Goal: Information Seeking & Learning: Understand process/instructions

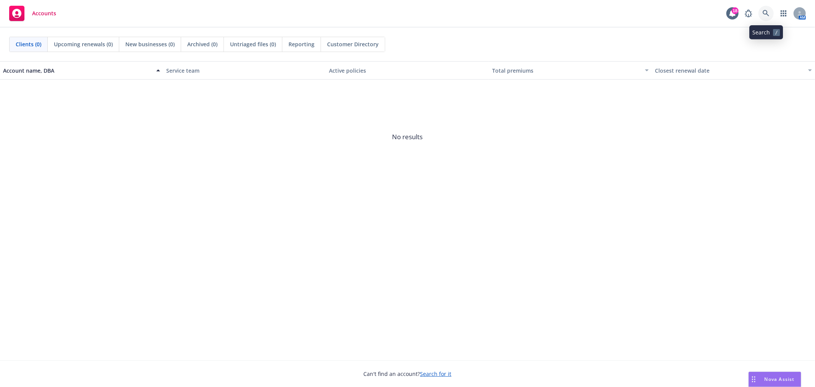
click at [772, 9] on link at bounding box center [766, 13] width 15 height 15
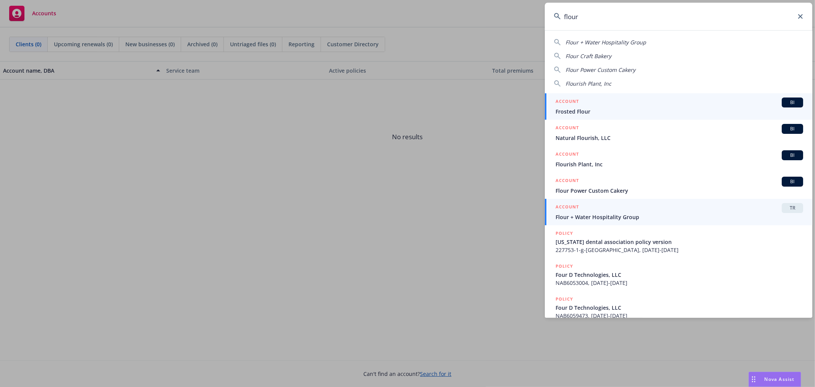
type input "flour"
click at [672, 216] on span "Flour + Water Hospitality Group" at bounding box center [680, 217] width 248 height 8
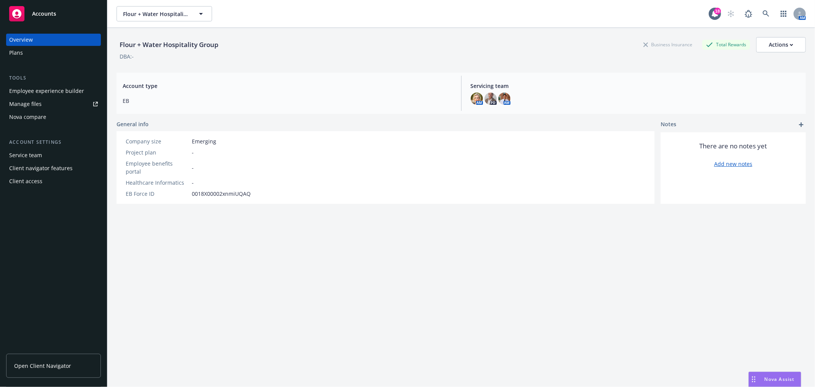
click at [38, 54] on div "Plans" at bounding box center [53, 53] width 89 height 12
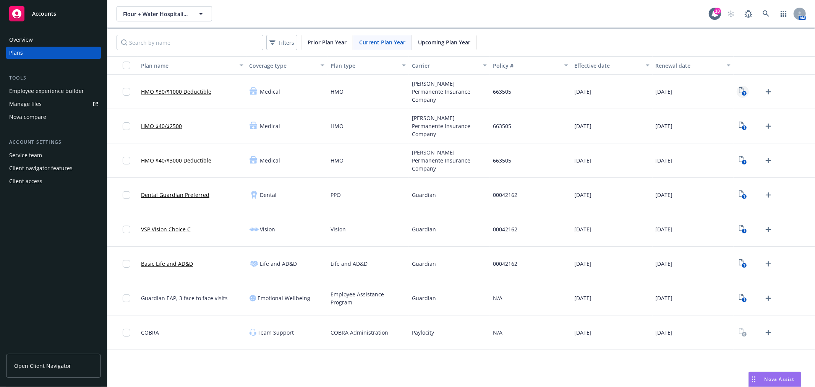
click at [742, 93] on icon "View Plan Documents" at bounding box center [741, 90] width 5 height 6
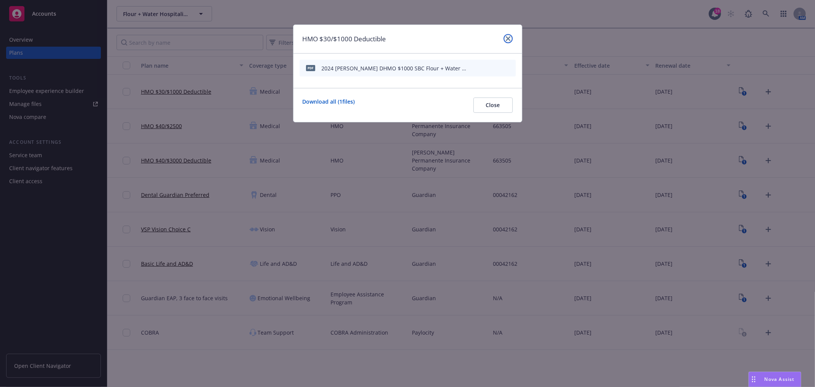
click at [505, 40] on link "close" at bounding box center [508, 38] width 9 height 9
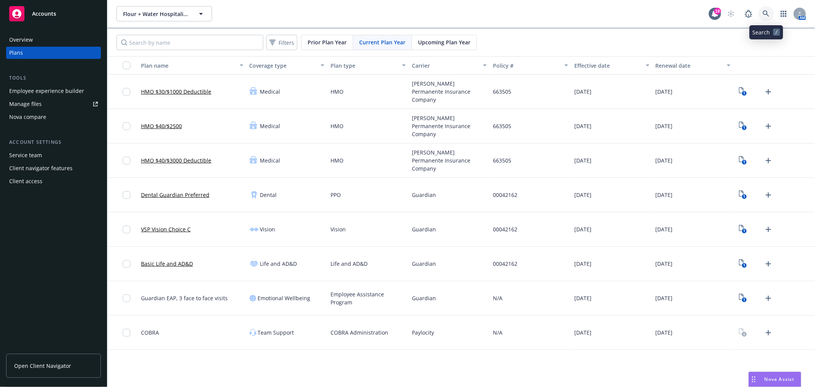
click at [763, 10] on icon at bounding box center [766, 13] width 7 height 7
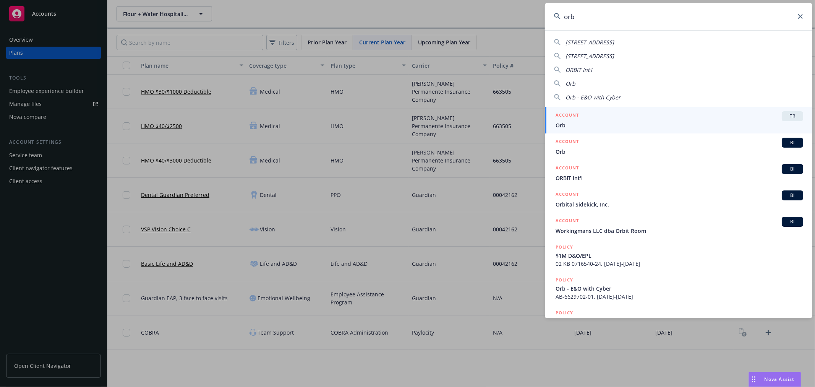
type input "orb"
click at [667, 117] on div "ACCOUNT TR" at bounding box center [680, 116] width 248 height 10
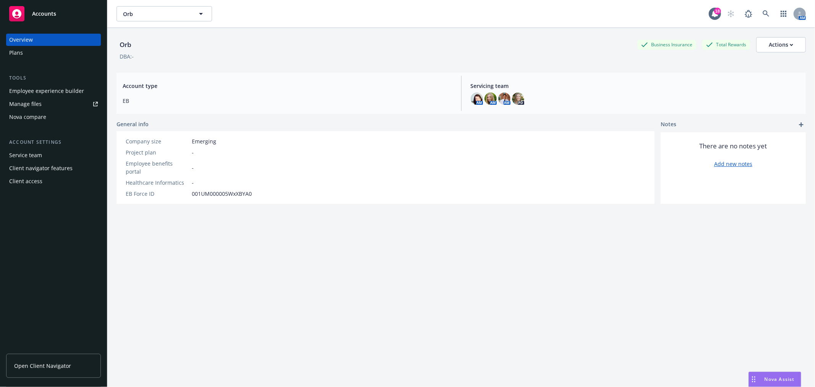
click at [55, 48] on div "Plans" at bounding box center [53, 53] width 89 height 12
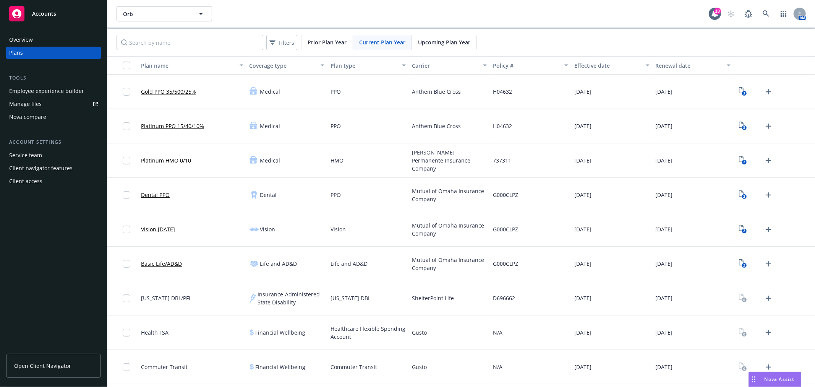
click at [16, 39] on div "Overview" at bounding box center [21, 40] width 24 height 12
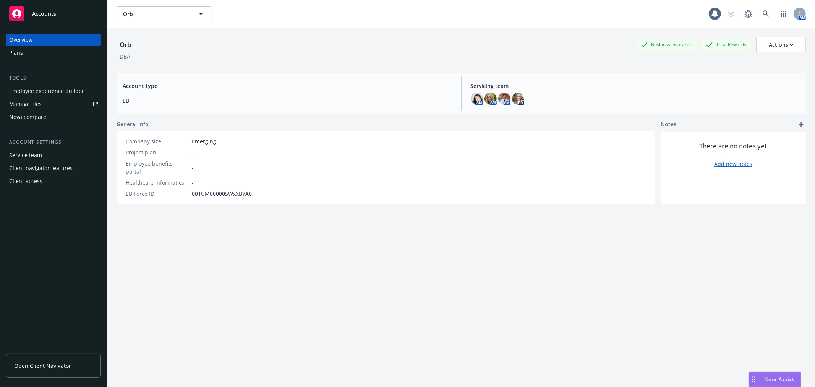
click at [21, 54] on div "Plans" at bounding box center [16, 53] width 14 height 12
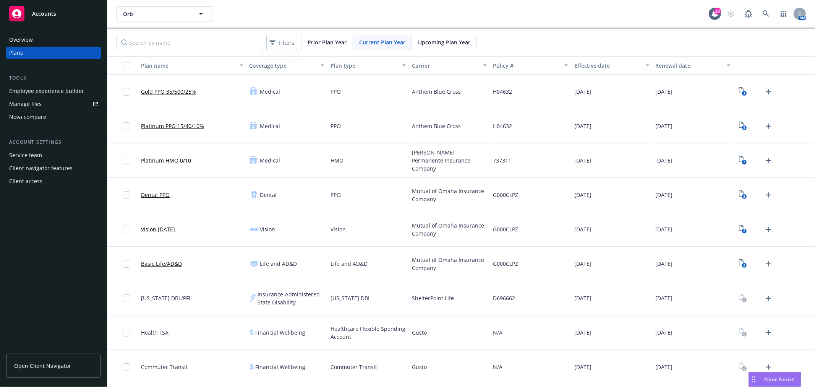
click at [433, 44] on span "Upcoming Plan Year" at bounding box center [444, 42] width 52 height 8
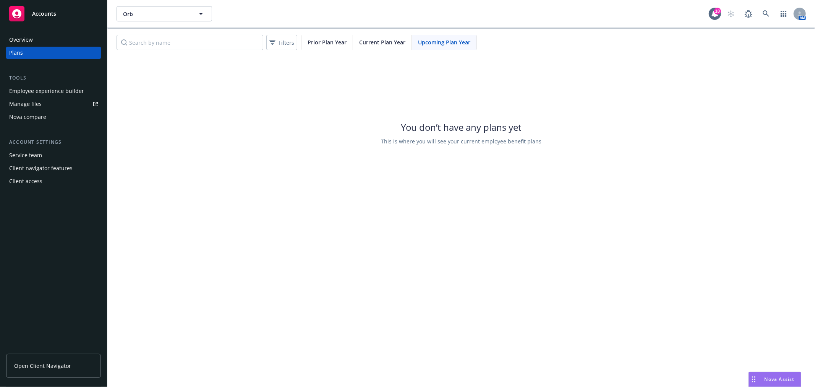
click at [391, 44] on span "Current Plan Year" at bounding box center [382, 42] width 46 height 8
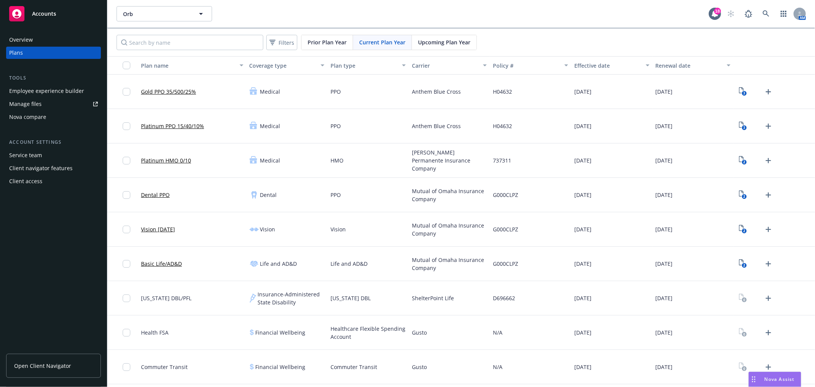
click at [31, 89] on div "Employee experience builder" at bounding box center [46, 91] width 75 height 12
click at [162, 5] on div "Orb Orb 18 AM" at bounding box center [461, 14] width 708 height 28
click at [161, 14] on span "Orb" at bounding box center [156, 14] width 66 height 8
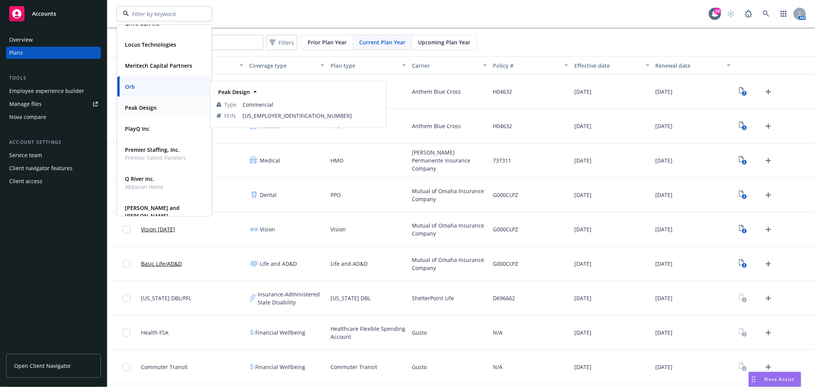
scroll to position [255, 0]
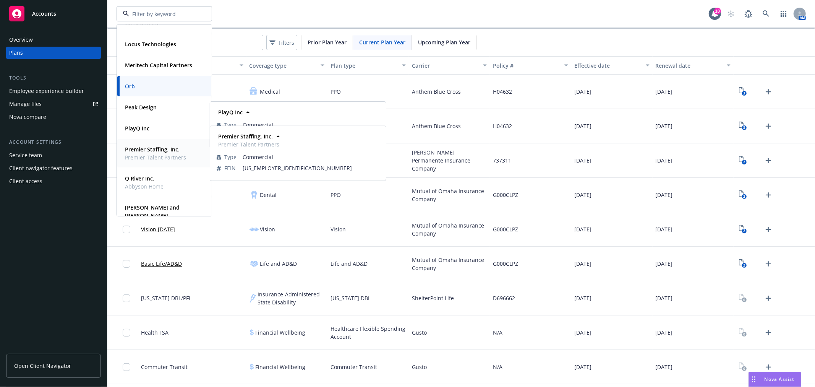
click at [152, 151] on strong "Premier Staffing, Inc." at bounding box center [152, 149] width 55 height 7
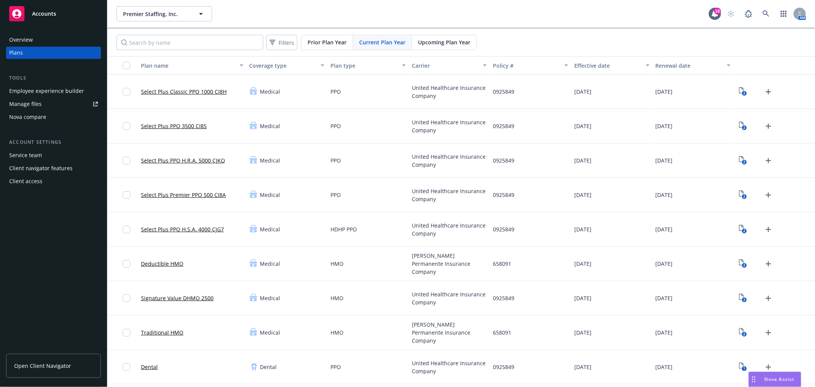
click at [38, 89] on div "Employee experience builder" at bounding box center [46, 91] width 75 height 12
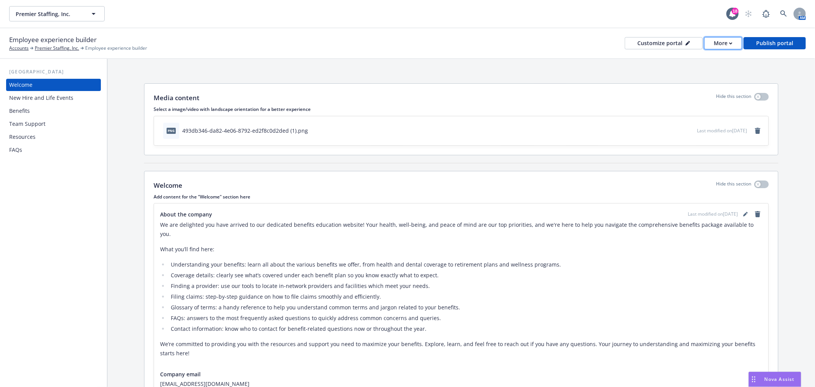
click at [729, 46] on div "More" at bounding box center [723, 42] width 19 height 11
click at [713, 55] on link "Copy preview link" at bounding box center [709, 60] width 70 height 15
click at [68, 93] on div "New Hire and Life Events" at bounding box center [41, 98] width 64 height 12
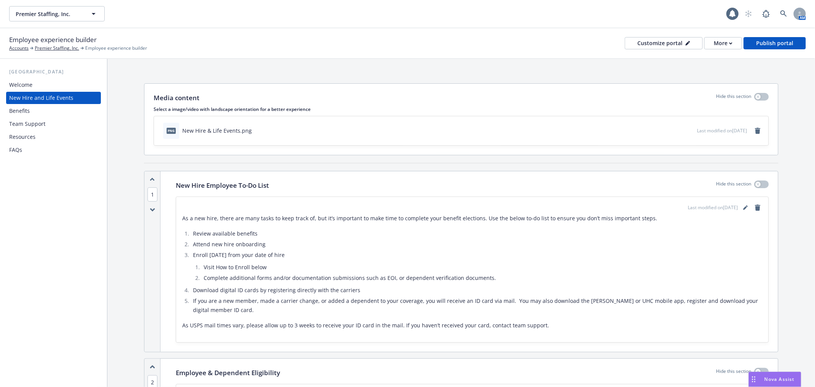
drag, startPoint x: 269, startPoint y: 245, endPoint x: 255, endPoint y: 244, distance: 13.8
click at [255, 244] on li "Attend new hire onboarding" at bounding box center [477, 244] width 572 height 9
click at [278, 244] on li "Attend new hire onboarding" at bounding box center [477, 244] width 572 height 9
click at [744, 207] on icon "editPencil" at bounding box center [746, 207] width 5 height 5
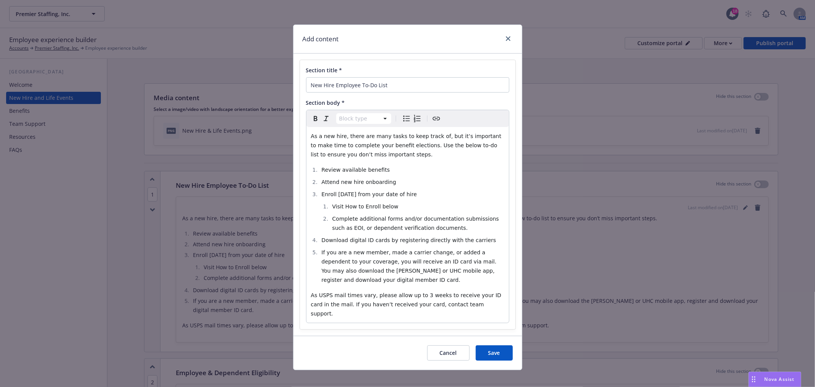
select select
drag, startPoint x: 401, startPoint y: 184, endPoint x: 284, endPoint y: 182, distance: 117.8
click at [284, 182] on div "Add content Section title * New Hire Employee To-Do List Section body * Paragra…" at bounding box center [407, 193] width 815 height 387
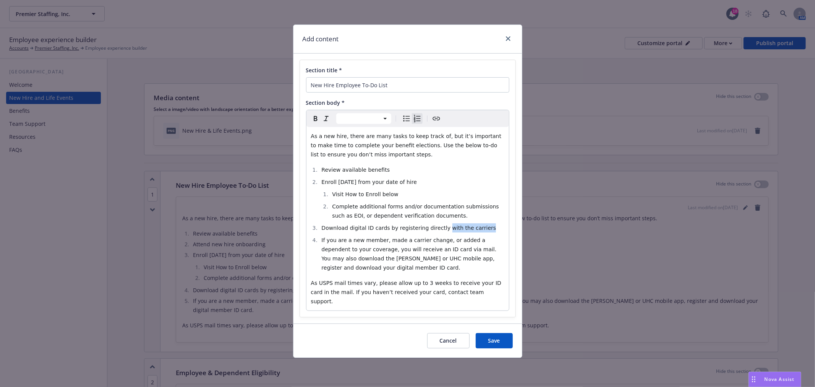
drag, startPoint x: 486, startPoint y: 225, endPoint x: 436, endPoint y: 230, distance: 49.6
click at [436, 230] on li "Download digital ID cards by registering directly with the carriers" at bounding box center [412, 227] width 185 height 9
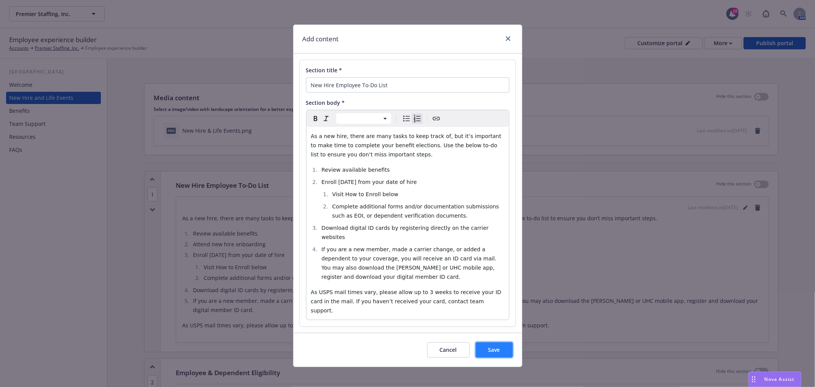
click at [493, 346] on span "Save" at bounding box center [495, 349] width 12 height 7
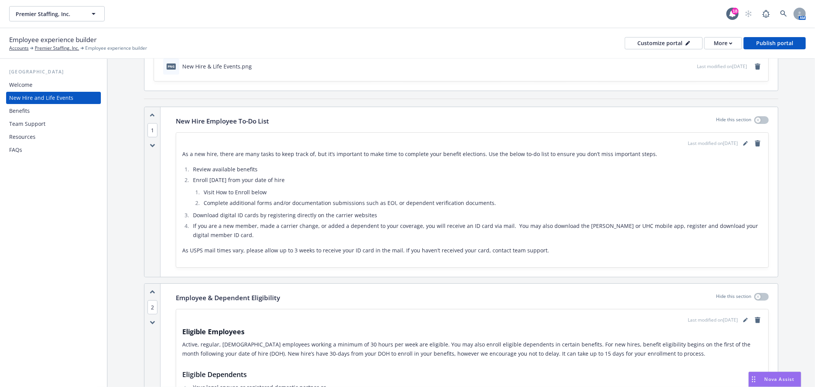
scroll to position [170, 0]
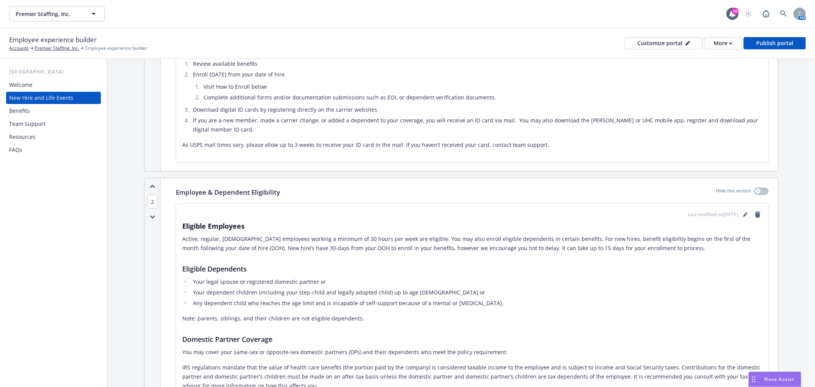
click at [27, 108] on div "Benefits" at bounding box center [19, 111] width 21 height 12
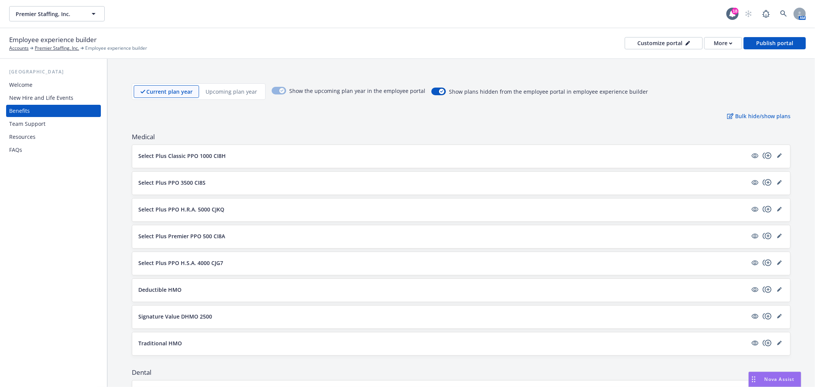
click at [67, 97] on div "New Hire and Life Events" at bounding box center [41, 98] width 64 height 12
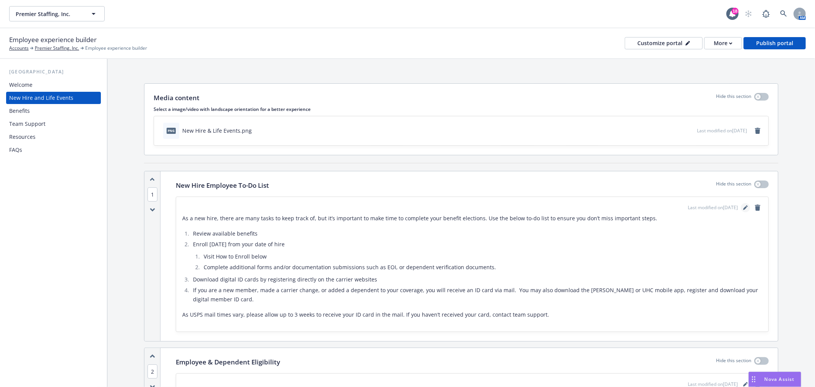
click at [741, 211] on link "editPencil" at bounding box center [745, 207] width 9 height 9
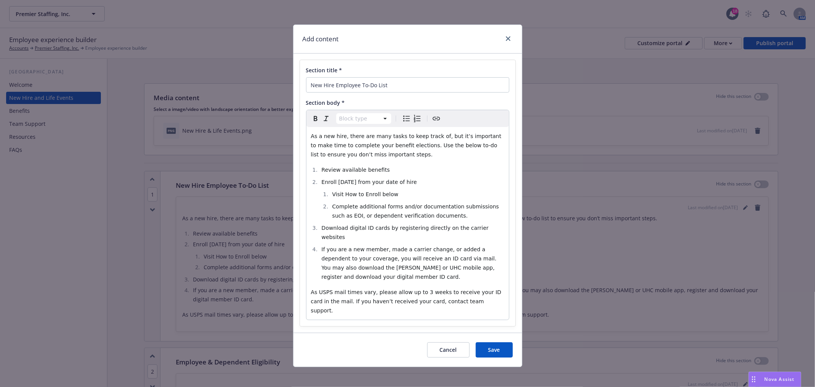
select select
click at [344, 190] on li "Visit How to Enroll below" at bounding box center [417, 194] width 174 height 9
click at [385, 194] on span "Visit the "How to Enroll below" at bounding box center [371, 194] width 79 height 6
click at [498, 342] on button "Save" at bounding box center [494, 349] width 37 height 15
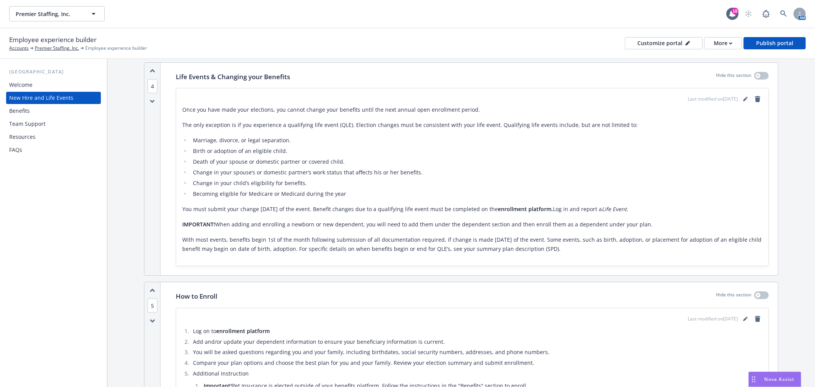
scroll to position [765, 0]
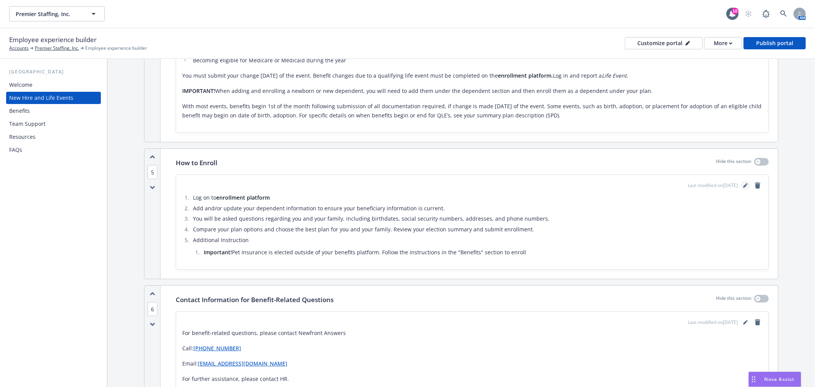
click at [744, 184] on icon "editPencil" at bounding box center [746, 185] width 5 height 5
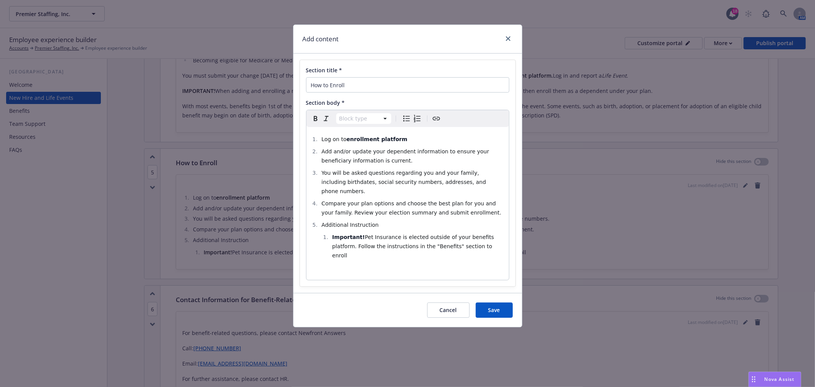
select select
drag, startPoint x: 412, startPoint y: 146, endPoint x: 369, endPoint y: 142, distance: 42.6
click at [369, 142] on ol "Log on to enrollment platform Add and/or update your dependent information to e…" at bounding box center [407, 197] width 193 height 125
drag, startPoint x: 427, startPoint y: 139, endPoint x: 416, endPoint y: 137, distance: 11.6
click at [426, 138] on li "Log on to enrollment platform" at bounding box center [412, 139] width 185 height 9
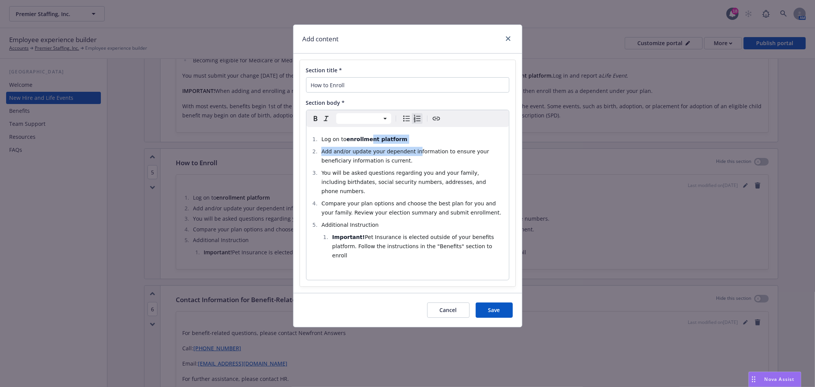
click at [411, 137] on li "Log on to enrollment platform" at bounding box center [412, 139] width 185 height 9
drag, startPoint x: 403, startPoint y: 135, endPoint x: 347, endPoint y: 140, distance: 56.8
click at [347, 140] on li "Log on to enrollment platform" at bounding box center [412, 139] width 185 height 9
drag, startPoint x: 372, startPoint y: 136, endPoint x: 339, endPoint y: 138, distance: 33.7
click at [339, 138] on li "Log on to UKG" at bounding box center [412, 139] width 185 height 9
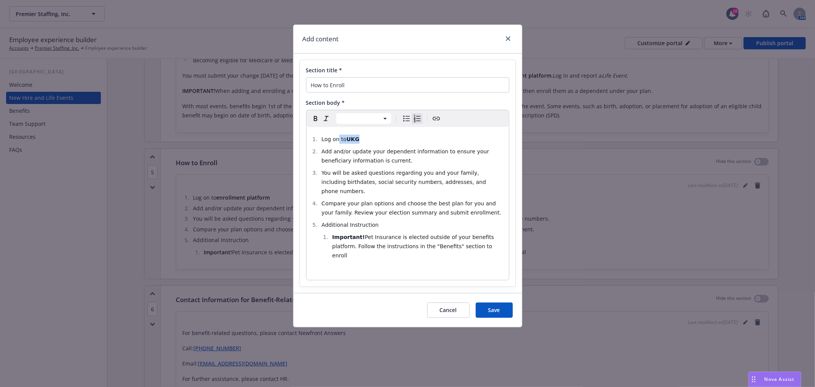
drag, startPoint x: 319, startPoint y: 120, endPoint x: 313, endPoint y: 119, distance: 6.7
click at [318, 120] on icon "button" at bounding box center [315, 118] width 9 height 9
click at [313, 119] on icon "button" at bounding box center [315, 118] width 9 height 9
click at [484, 293] on div "Cancel Save" at bounding box center [408, 310] width 229 height 34
click at [498, 306] on span "Save" at bounding box center [495, 309] width 12 height 7
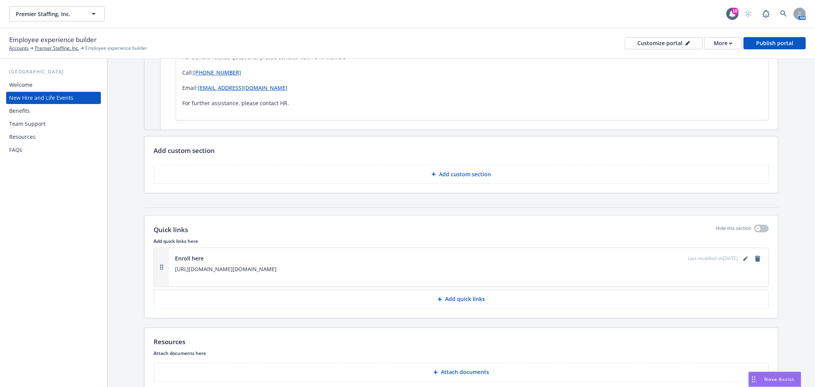
scroll to position [1062, 0]
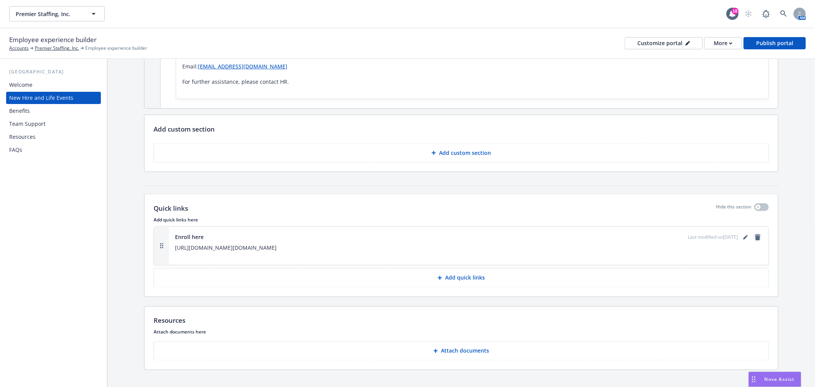
click at [754, 235] on link "remove" at bounding box center [758, 237] width 9 height 9
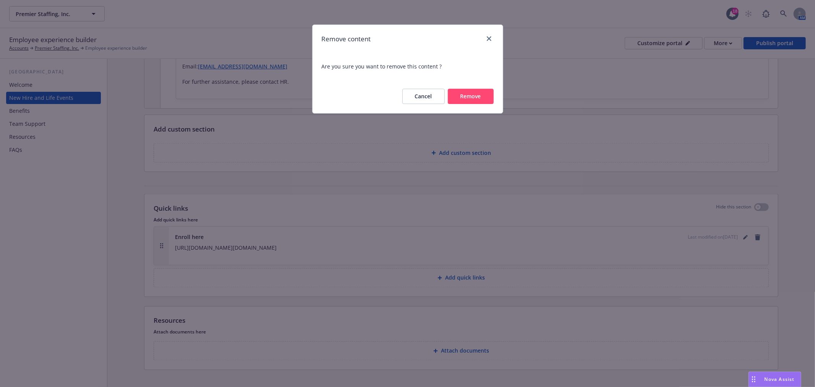
click at [459, 90] on button "Remove" at bounding box center [471, 96] width 46 height 15
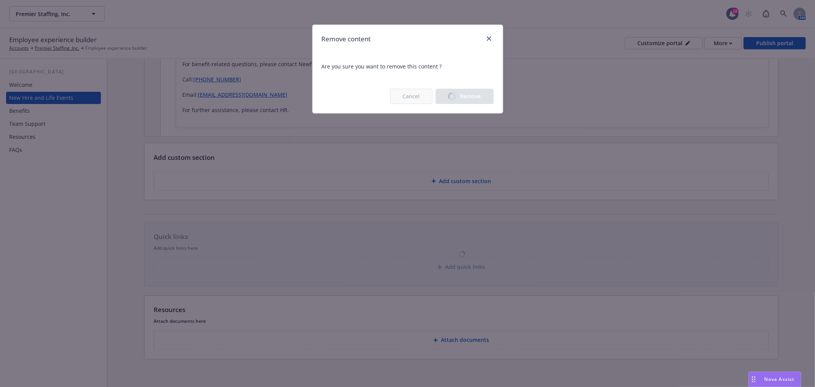
scroll to position [1034, 0]
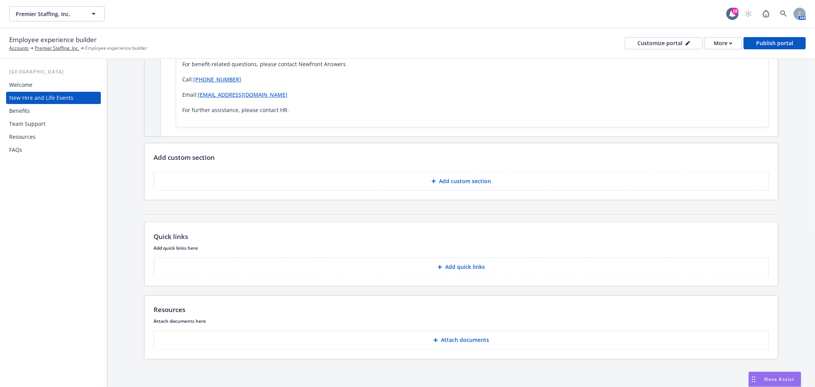
click at [77, 109] on div "Benefits" at bounding box center [53, 111] width 89 height 12
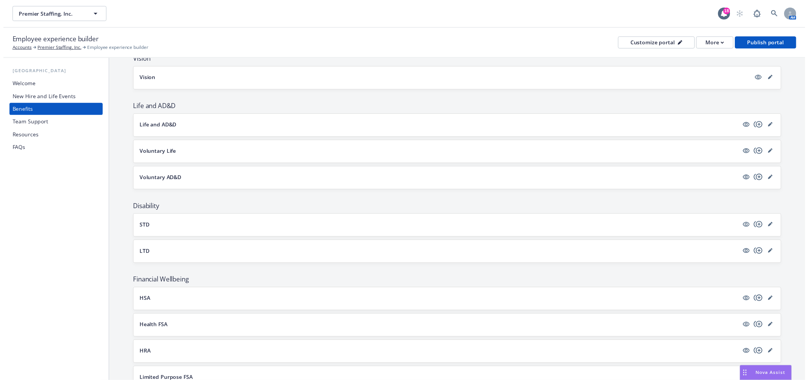
scroll to position [524, 0]
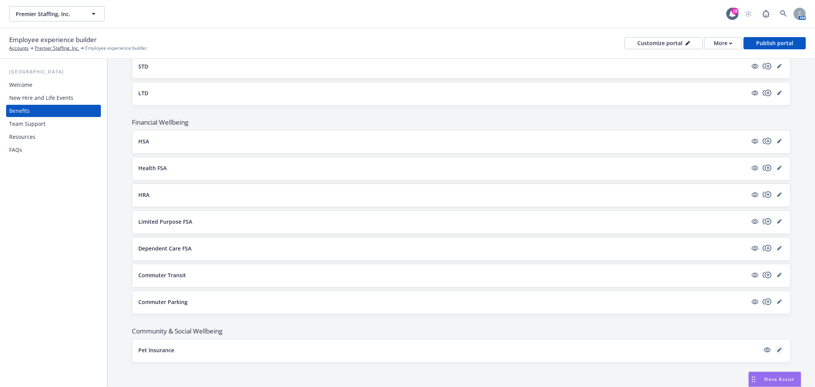
click at [780, 348] on icon "editPencil" at bounding box center [781, 349] width 2 height 2
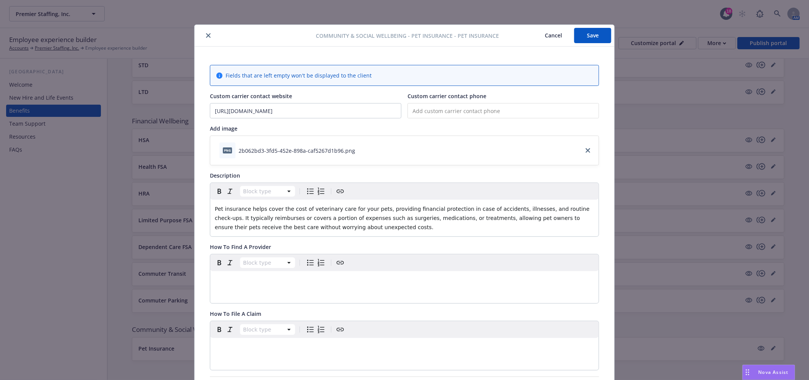
click at [549, 34] on button "Cancel" at bounding box center [554, 35] width 42 height 15
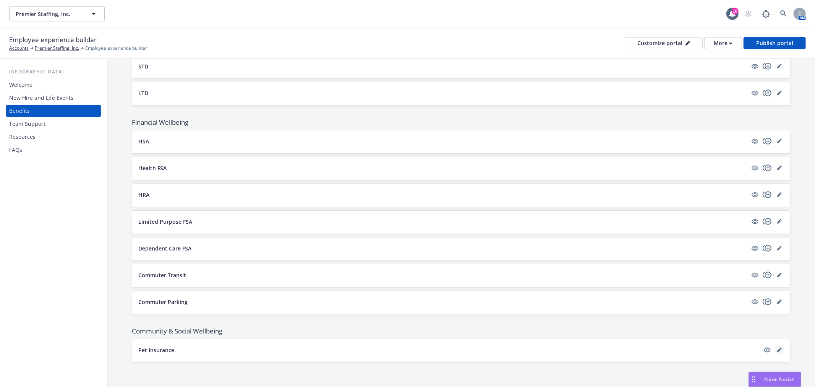
click at [780, 348] on icon "editPencil" at bounding box center [781, 349] width 2 height 2
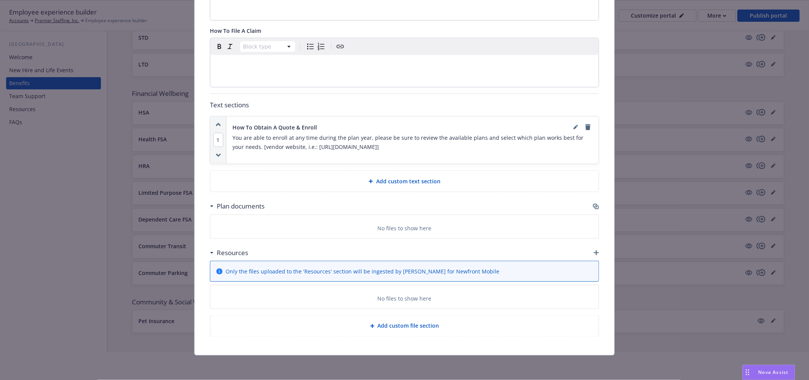
scroll to position [42, 0]
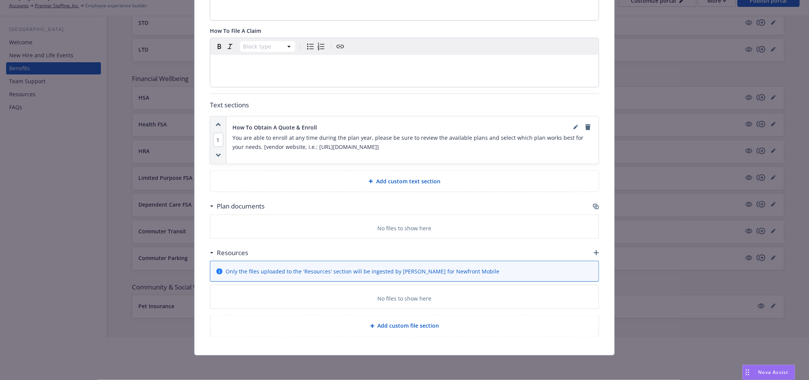
click at [435, 147] on p "You are able to enroll at any time during the plan year, please be sure to revi…" at bounding box center [412, 142] width 360 height 18
click at [573, 127] on icon "editPencil" at bounding box center [575, 128] width 4 height 4
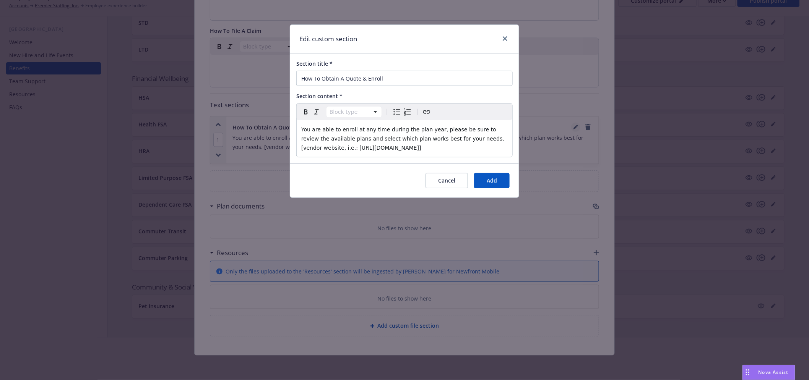
scroll to position [277, 0]
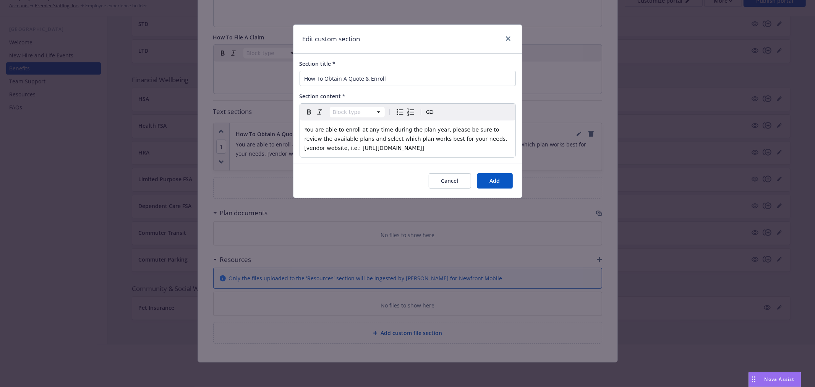
select select "paragraph"
drag, startPoint x: 427, startPoint y: 149, endPoint x: 457, endPoint y: 140, distance: 32.0
click at [457, 140] on p "You are able to enroll at any time during the plan year, please be sure to revi…" at bounding box center [408, 139] width 206 height 28
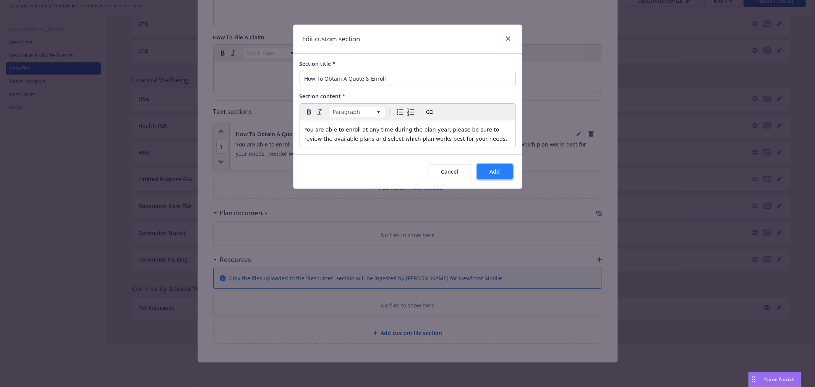
click at [505, 169] on button "Add" at bounding box center [496, 171] width 36 height 15
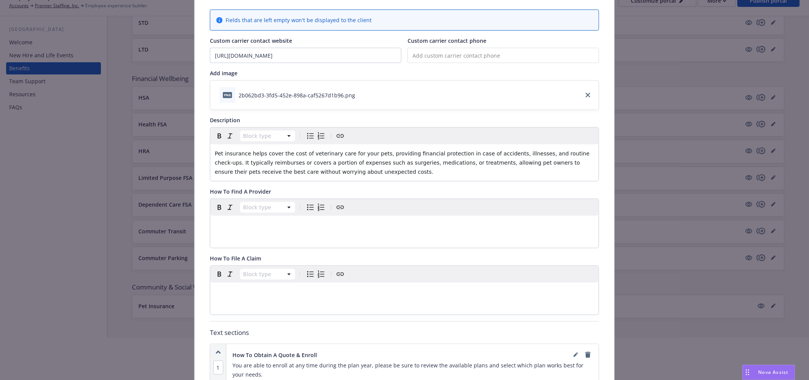
scroll to position [0, 0]
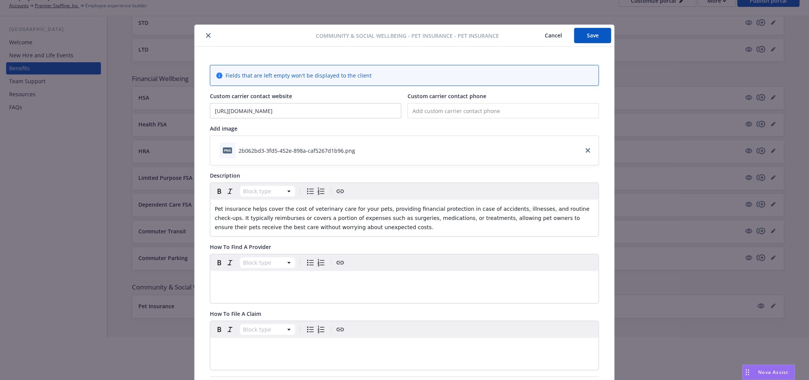
click at [584, 30] on button "Save" at bounding box center [592, 35] width 37 height 15
click at [206, 35] on icon "close" at bounding box center [208, 35] width 5 height 5
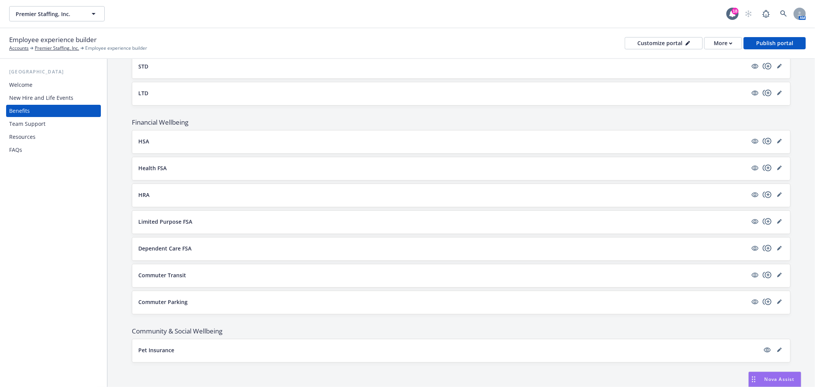
click at [49, 120] on div "Team Support" at bounding box center [53, 124] width 89 height 12
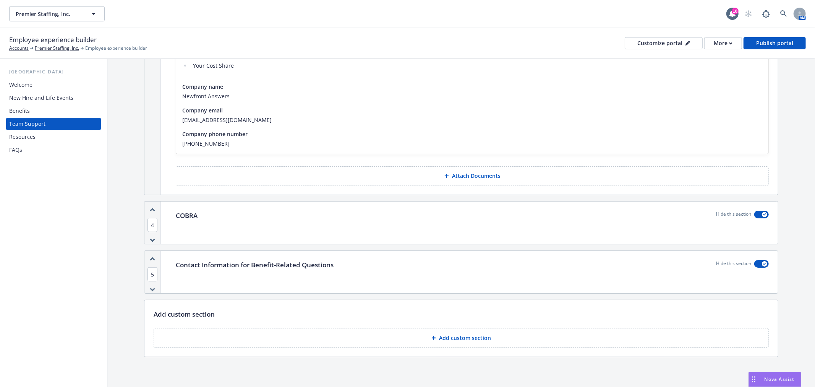
scroll to position [394, 0]
click at [55, 132] on div "Resources" at bounding box center [53, 137] width 89 height 12
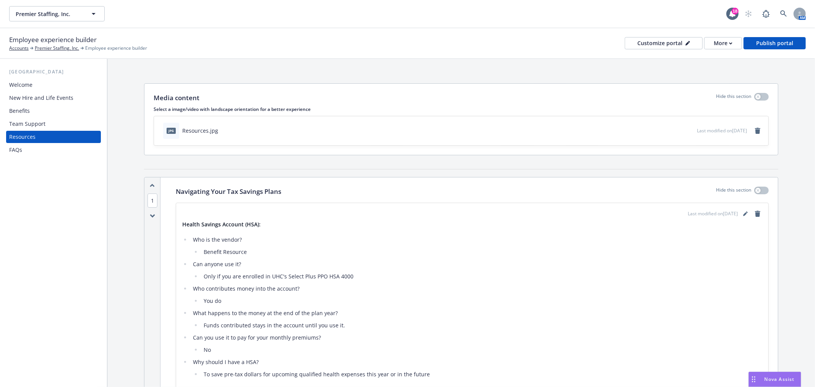
click at [40, 115] on div "Benefits" at bounding box center [53, 111] width 89 height 12
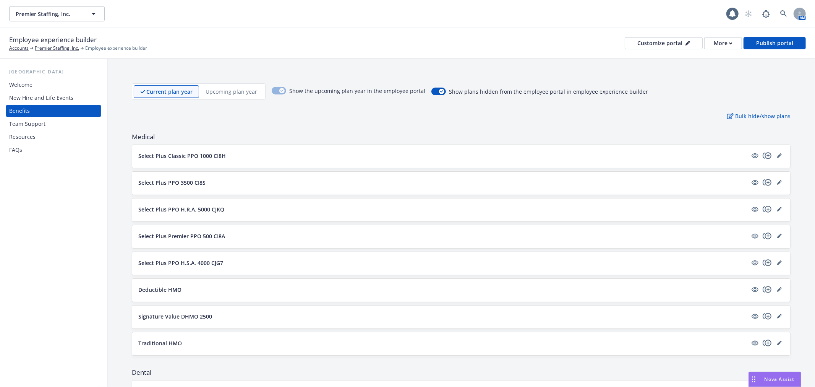
click at [37, 122] on div "Team Support" at bounding box center [27, 124] width 36 height 12
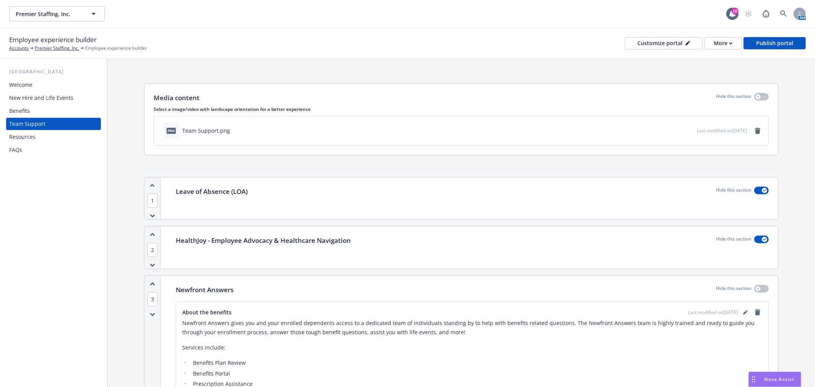
click at [53, 111] on div "Benefits" at bounding box center [53, 111] width 89 height 12
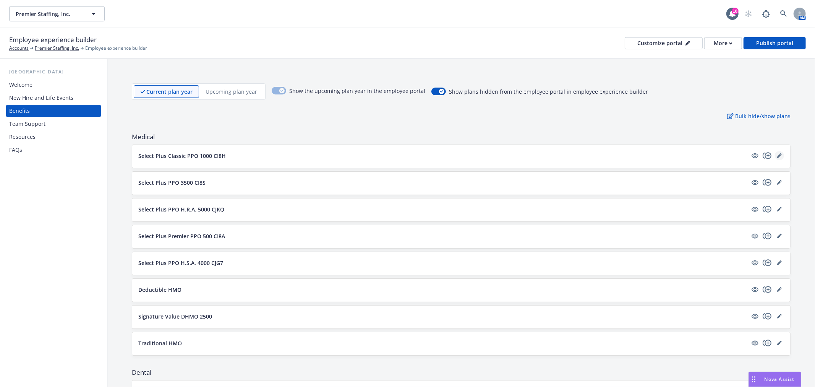
click at [778, 153] on icon "editPencil" at bounding box center [780, 155] width 5 height 5
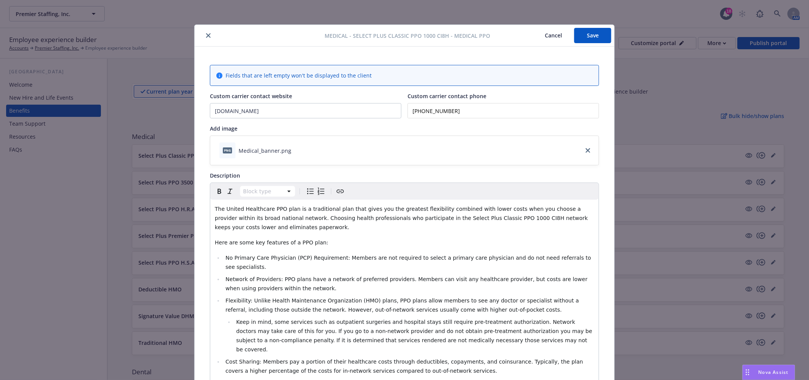
click at [206, 35] on icon "close" at bounding box center [208, 35] width 5 height 5
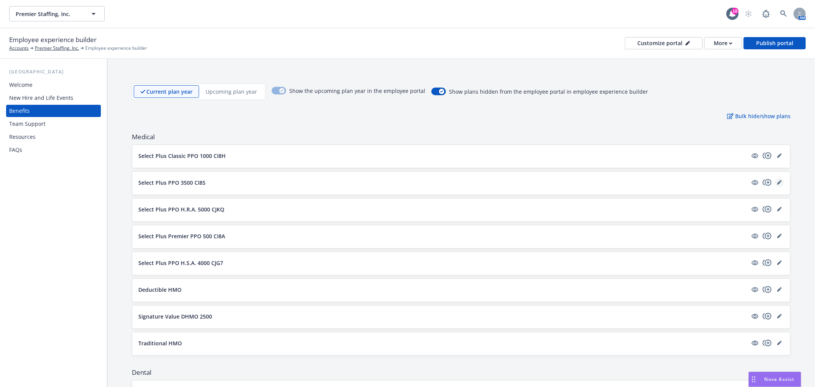
click at [778, 182] on icon "editPencil" at bounding box center [780, 182] width 5 height 5
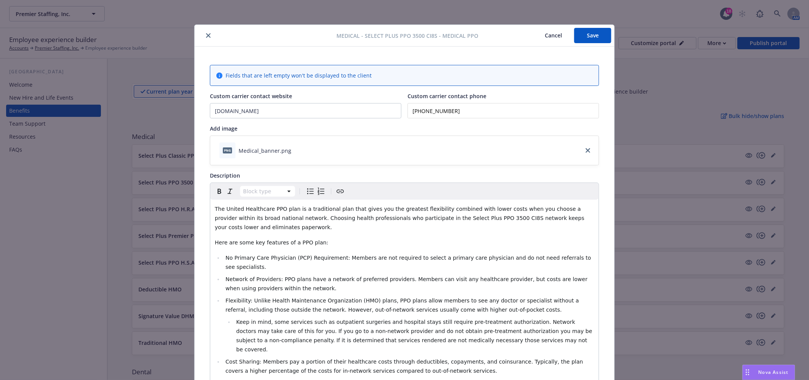
click at [206, 36] on icon "close" at bounding box center [208, 35] width 5 height 5
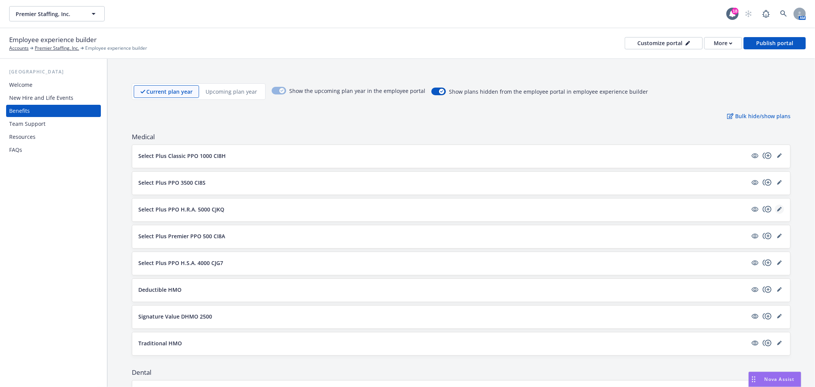
click at [778, 207] on icon "editPencil" at bounding box center [780, 209] width 5 height 5
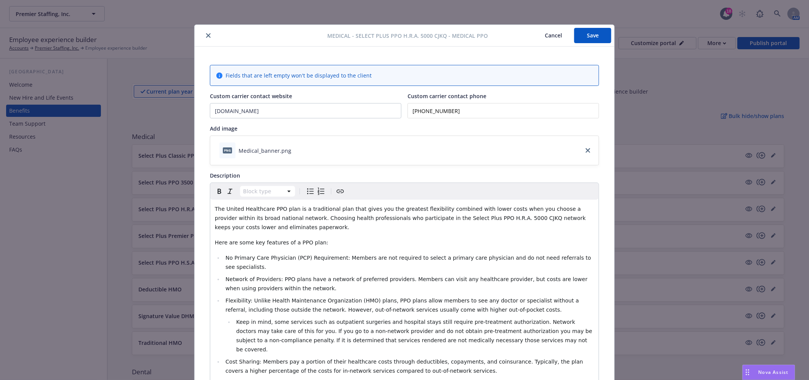
click at [206, 34] on icon "close" at bounding box center [208, 35] width 5 height 5
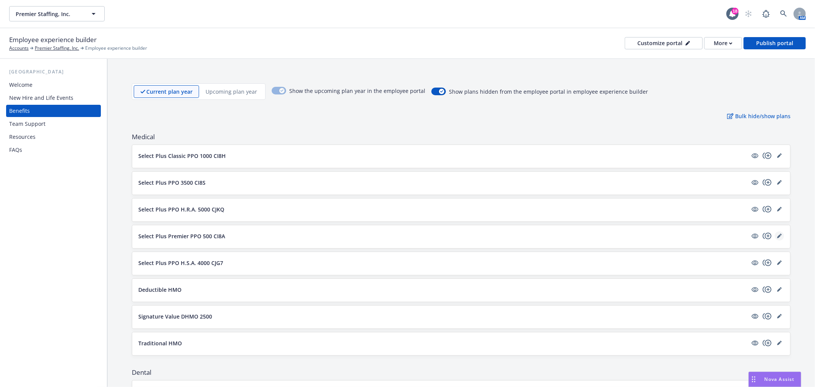
click at [778, 236] on icon "editPencil" at bounding box center [780, 236] width 5 height 5
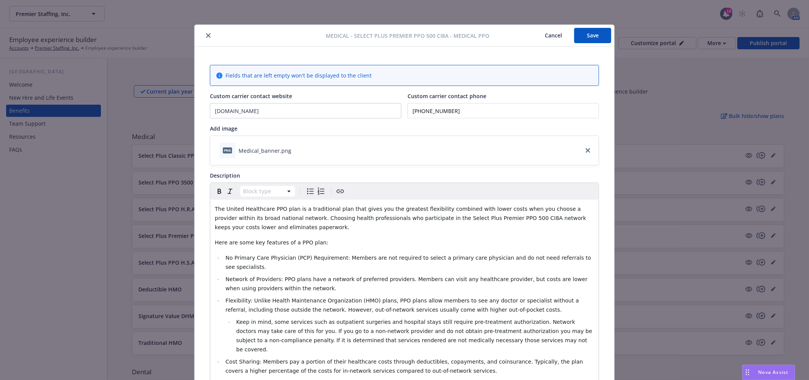
click at [204, 36] on button "close" at bounding box center [208, 35] width 9 height 9
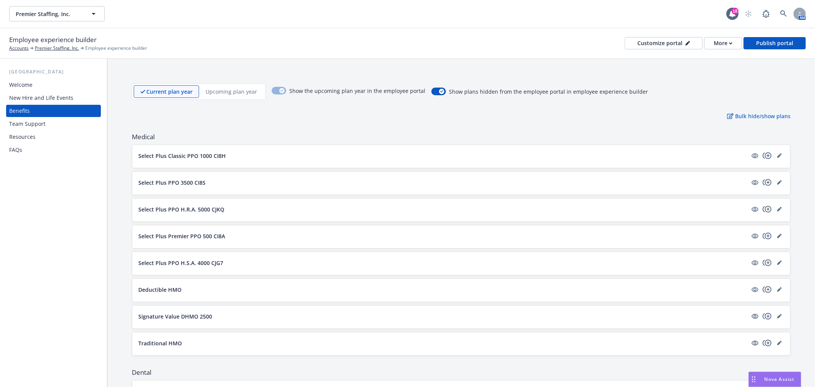
click at [778, 262] on div at bounding box center [768, 262] width 34 height 9
click at [778, 262] on icon "editPencil" at bounding box center [780, 263] width 4 height 4
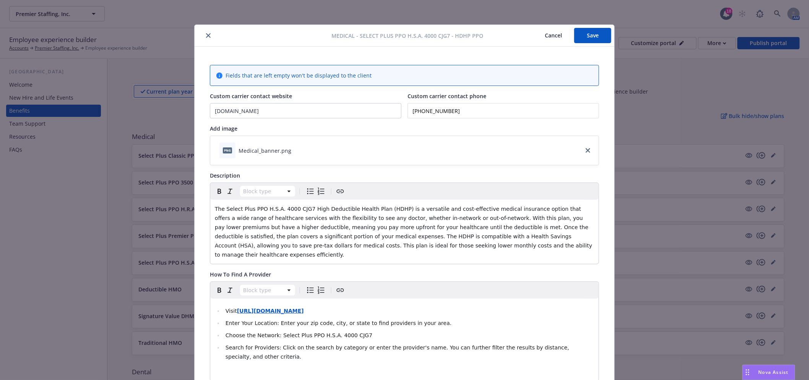
click at [206, 34] on icon "close" at bounding box center [208, 35] width 5 height 5
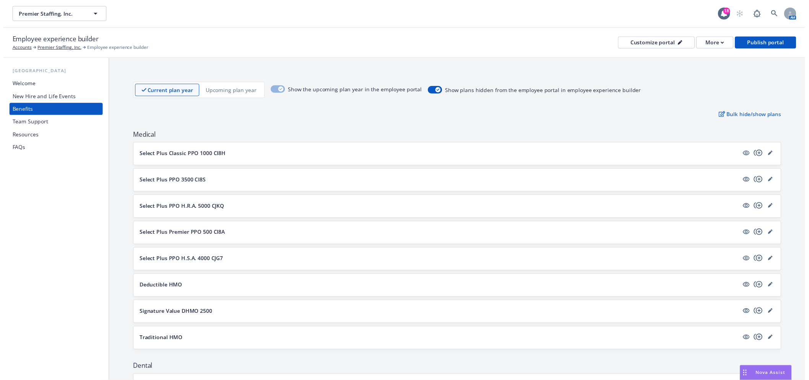
scroll to position [85, 0]
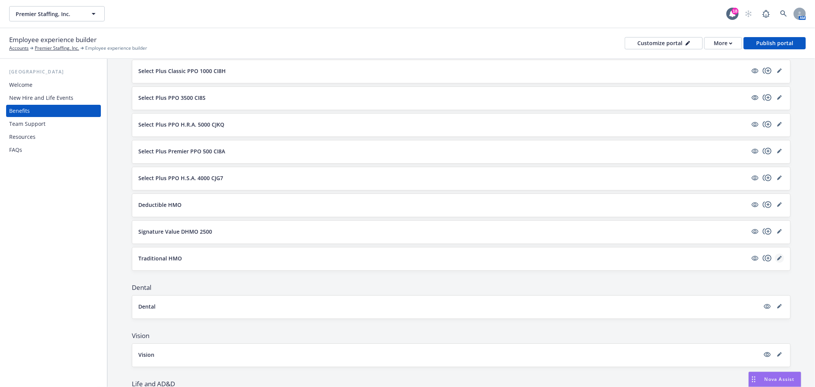
click at [778, 257] on icon "editPencil" at bounding box center [780, 258] width 5 height 5
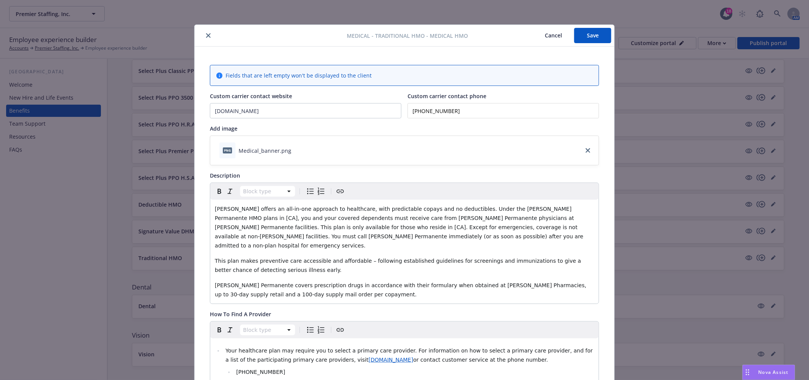
click at [207, 33] on icon "close" at bounding box center [208, 35] width 5 height 5
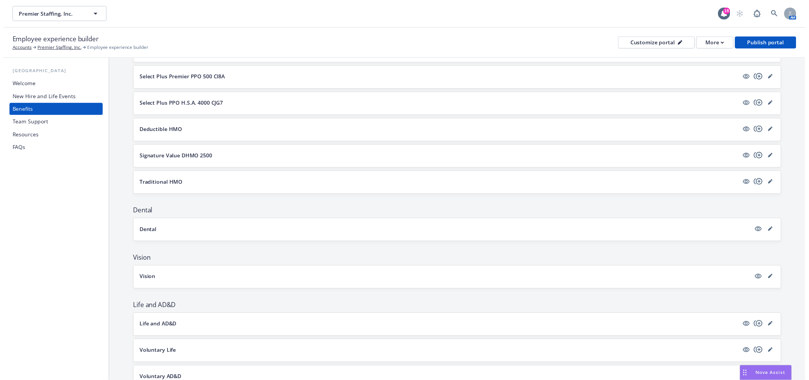
scroll to position [170, 0]
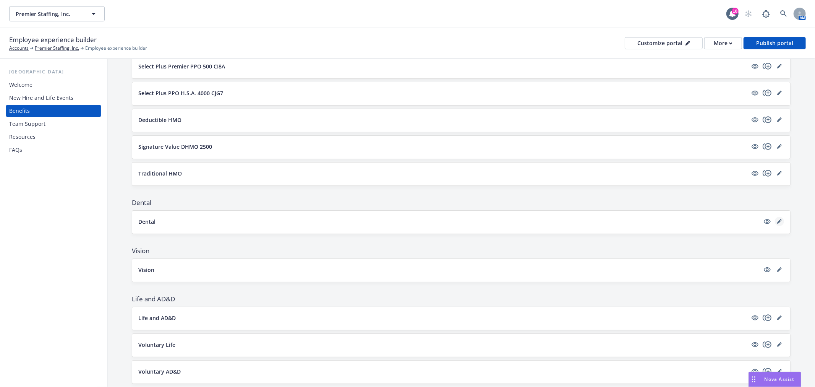
click at [778, 220] on icon "editPencil" at bounding box center [780, 221] width 5 height 5
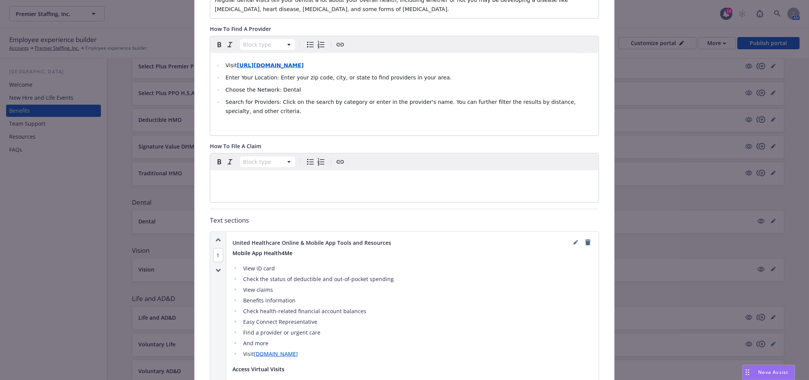
scroll to position [193, 0]
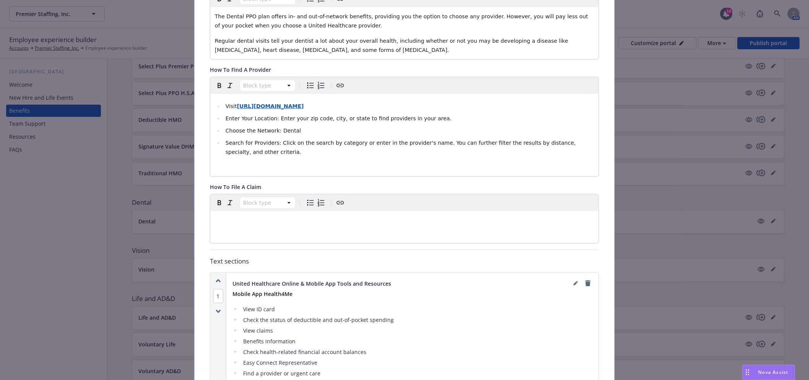
click at [286, 106] on strong "https://www.uhc.com/find-a-doctor" at bounding box center [270, 106] width 67 height 6
click at [236, 120] on span "https://www.uhc.com/find-a-doctor" at bounding box center [214, 121] width 58 height 7
click at [348, 141] on span "Search for Providers: Click on the search by category or enter in the provider'…" at bounding box center [402, 147] width 352 height 15
drag, startPoint x: 310, startPoint y: 131, endPoint x: 274, endPoint y: 130, distance: 35.9
click at [274, 130] on li "Choose the Network: Dental" at bounding box center [408, 130] width 371 height 9
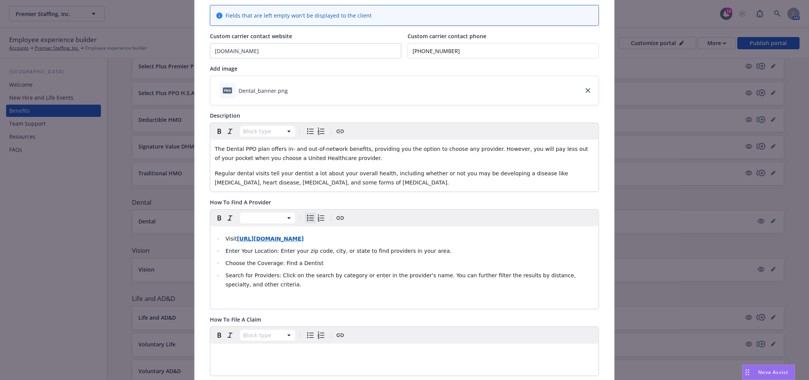
scroll to position [0, 0]
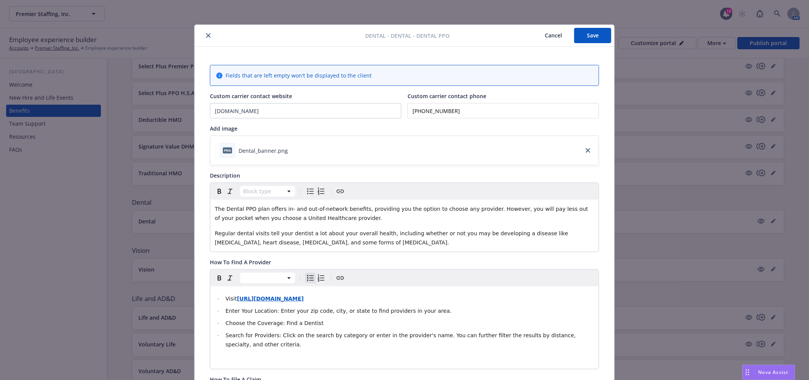
click at [579, 28] on button "Save" at bounding box center [592, 35] width 37 height 15
click at [206, 34] on icon "close" at bounding box center [208, 35] width 5 height 5
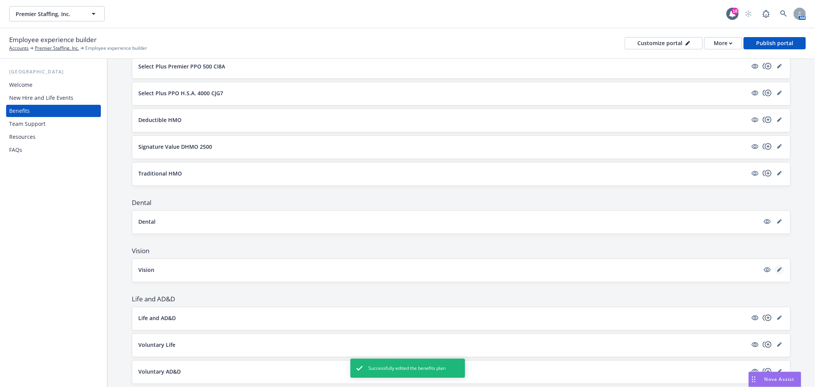
click at [778, 269] on icon "editPencil" at bounding box center [780, 269] width 5 height 5
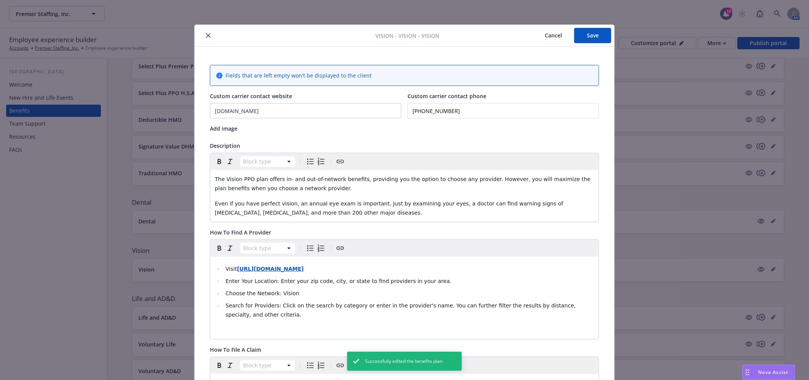
scroll to position [23, 0]
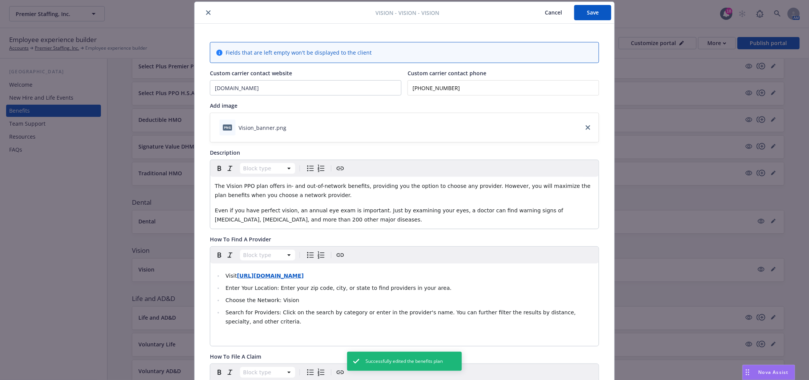
click at [282, 275] on strong "https://www.uhc.com/find-a-doctor" at bounding box center [270, 276] width 67 height 6
click at [227, 289] on span "https://www.uhc.com/find-a-doctor" at bounding box center [214, 291] width 58 height 7
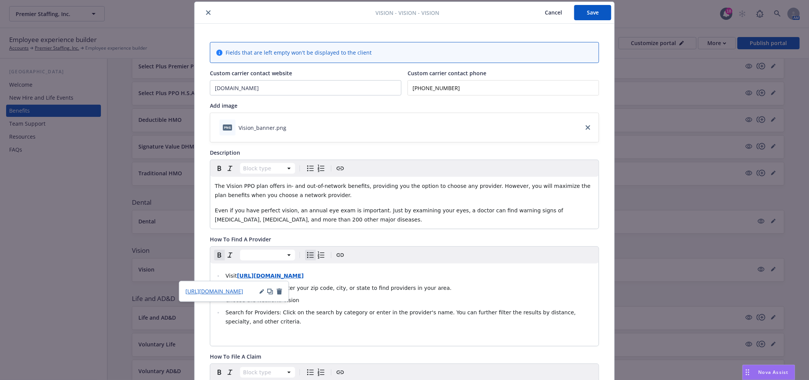
click at [368, 299] on li "Choose the Network: Vision" at bounding box center [408, 300] width 371 height 9
drag, startPoint x: 306, startPoint y: 300, endPoint x: 251, endPoint y: 301, distance: 55.1
click at [251, 301] on li "Choose the Network: Vision" at bounding box center [408, 300] width 371 height 9
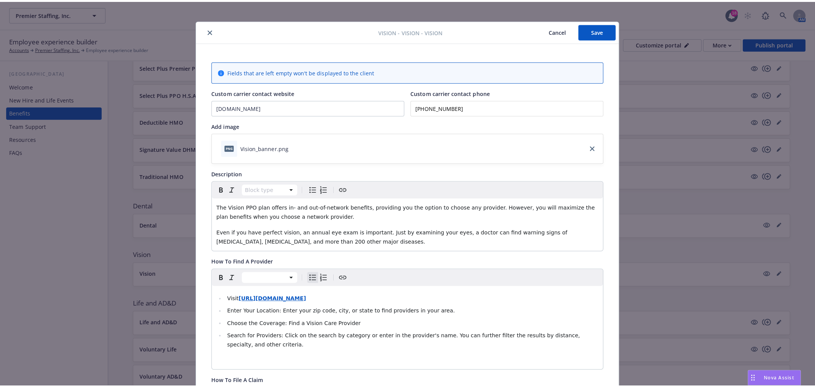
scroll to position [0, 0]
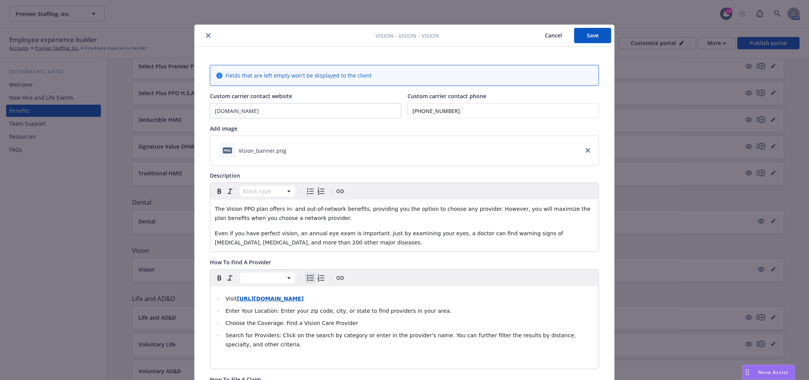
drag, startPoint x: 594, startPoint y: 39, endPoint x: 571, endPoint y: 41, distance: 23.4
click at [593, 39] on button "Save" at bounding box center [592, 35] width 37 height 15
click at [207, 35] on icon "close" at bounding box center [208, 35] width 5 height 5
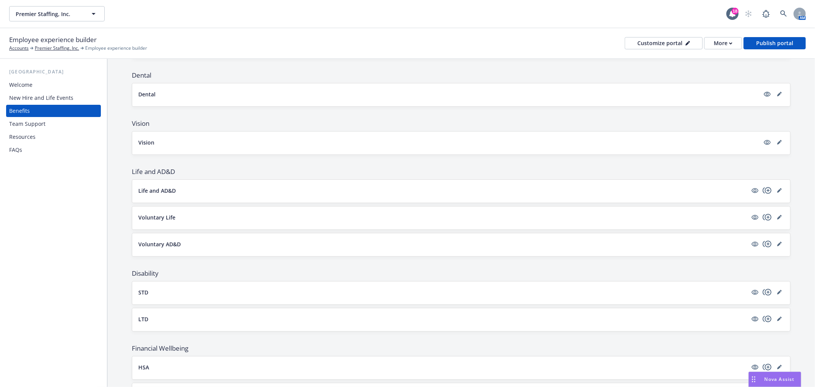
scroll to position [510, 0]
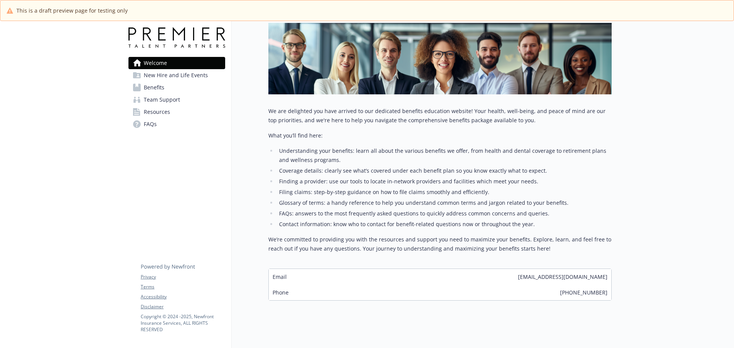
scroll to position [122, 0]
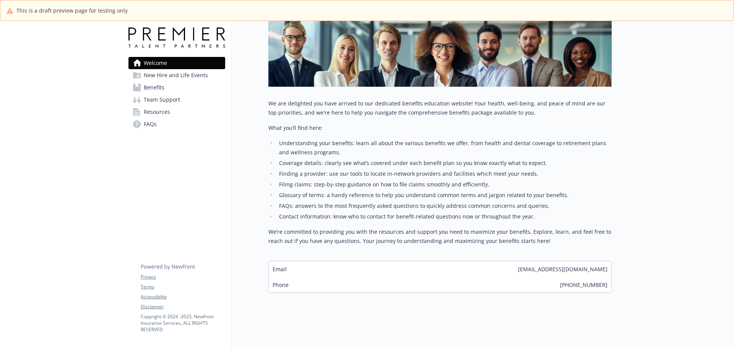
click at [164, 72] on span "New Hire and Life Events" at bounding box center [176, 75] width 64 height 12
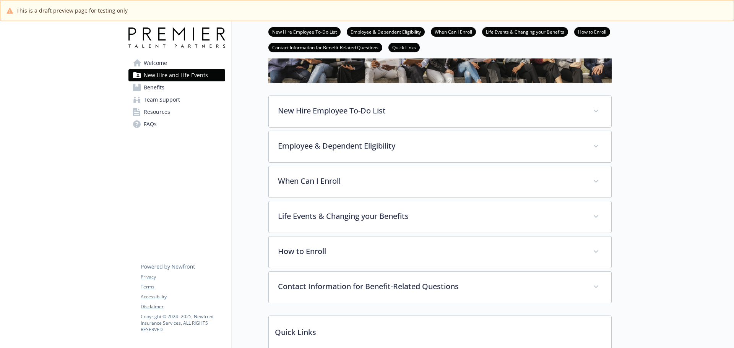
scroll to position [122, 0]
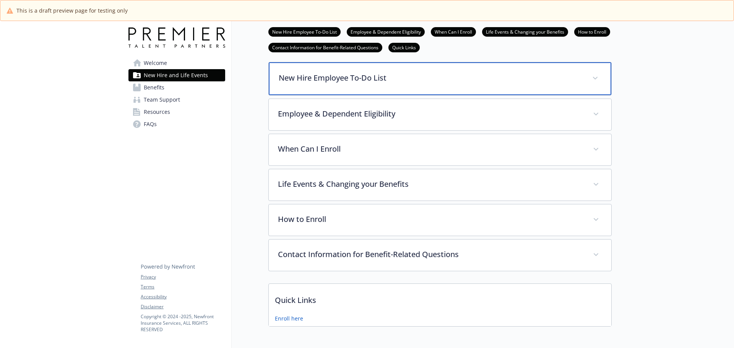
click at [337, 88] on div "New Hire Employee To-Do List" at bounding box center [440, 78] width 343 height 33
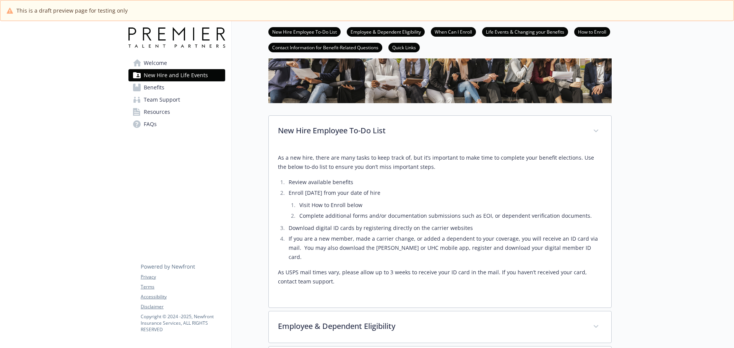
scroll to position [76, 0]
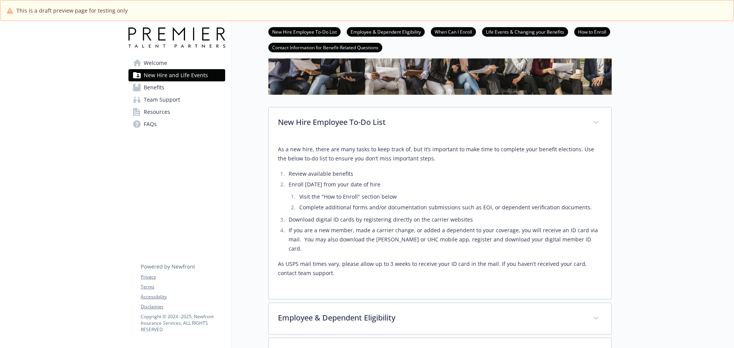
click at [158, 89] on span "Benefits" at bounding box center [154, 87] width 21 height 12
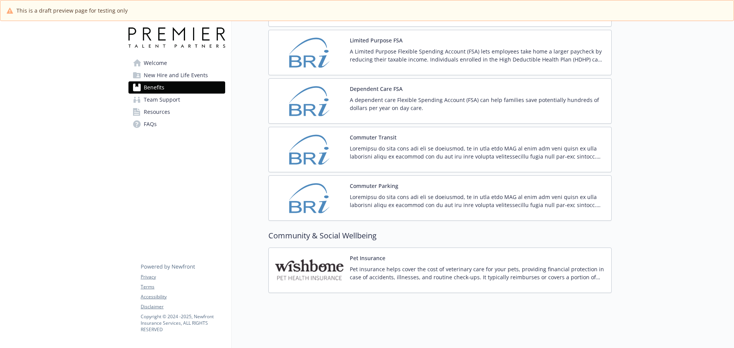
click at [425, 265] on p "Pet insurance helps cover the cost of veterinary care for your pets, providing …" at bounding box center [477, 273] width 255 height 16
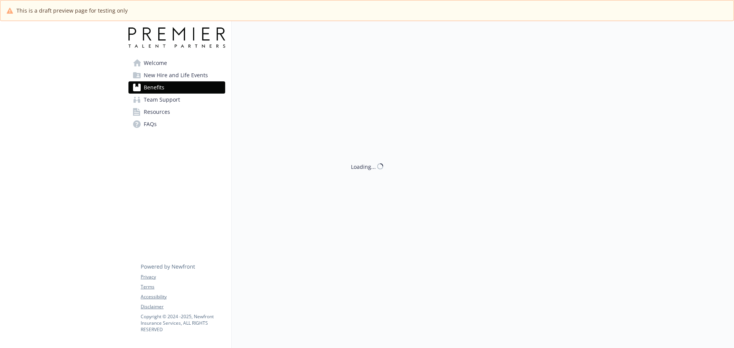
scroll to position [1074, 0]
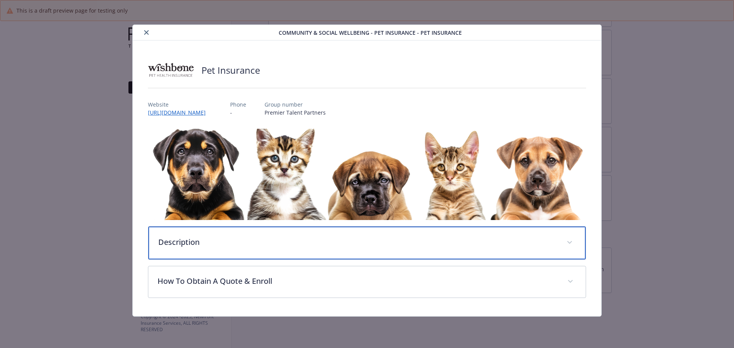
click at [316, 253] on div "Description" at bounding box center [367, 243] width 438 height 33
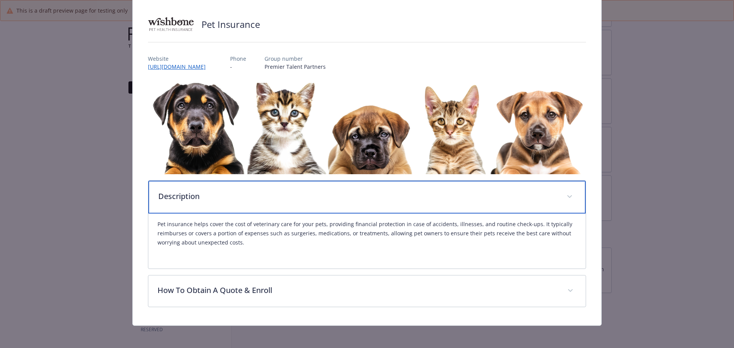
scroll to position [47, 0]
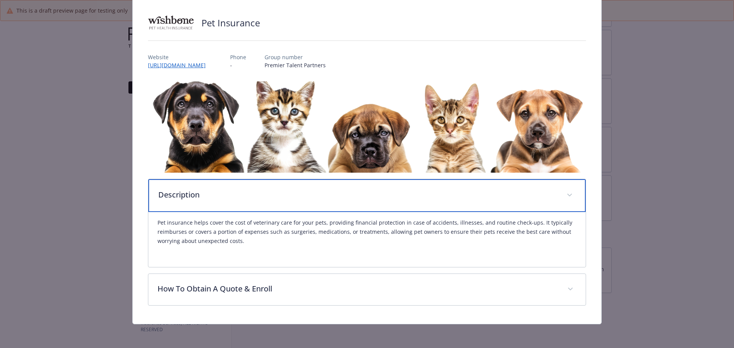
click at [288, 195] on p "Description" at bounding box center [358, 194] width 400 height 11
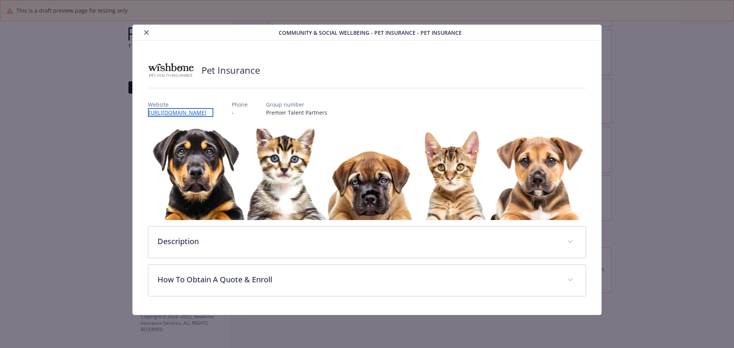
click at [213, 111] on link "[URL][DOMAIN_NAME]" at bounding box center [180, 112] width 65 height 9
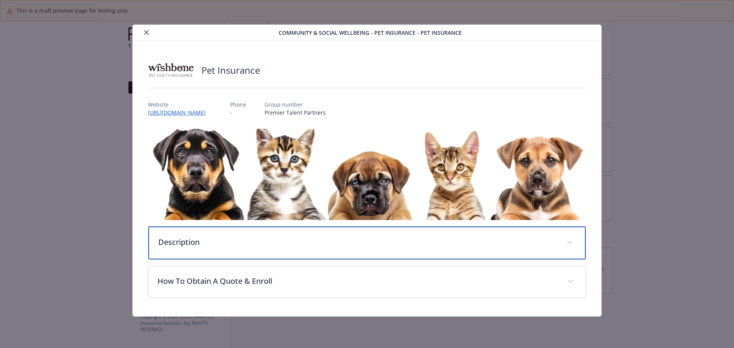
click at [252, 234] on div "Description" at bounding box center [367, 243] width 438 height 33
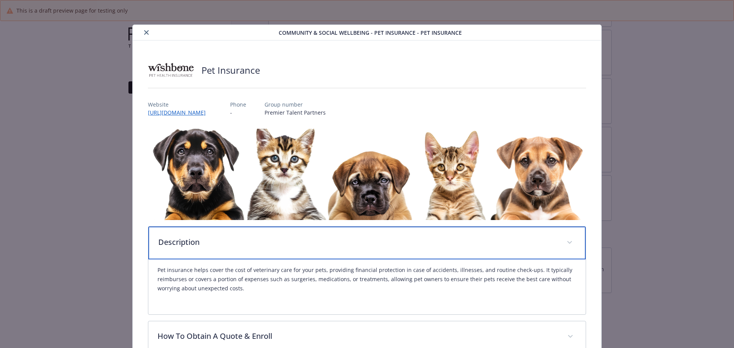
click at [253, 240] on p "Description" at bounding box center [358, 242] width 400 height 11
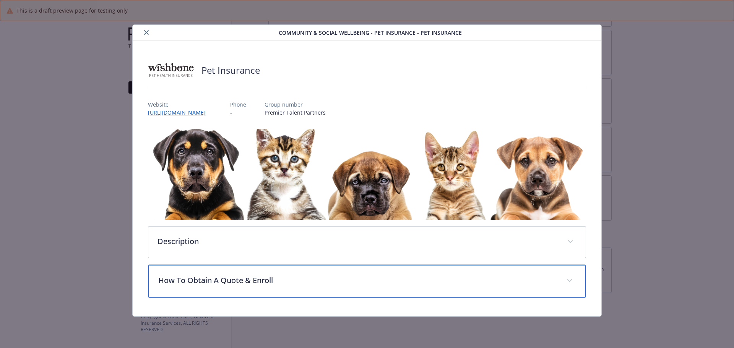
click at [258, 271] on div "How To Obtain A Quote & Enroll" at bounding box center [367, 281] width 438 height 33
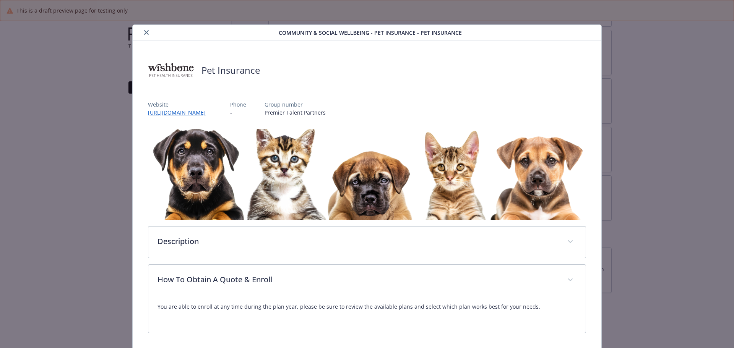
click at [139, 28] on div "details for plan Community & Social Wellbeing - Pet Insurance - Pet Insurance" at bounding box center [207, 32] width 143 height 9
drag, startPoint x: 147, startPoint y: 33, endPoint x: 173, endPoint y: 56, distance: 35.0
click at [147, 33] on icon "close" at bounding box center [146, 32] width 5 height 5
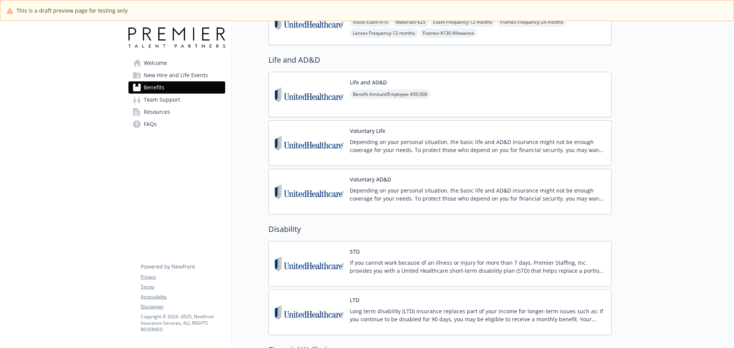
scroll to position [577, 0]
